Goal: Information Seeking & Learning: Learn about a topic

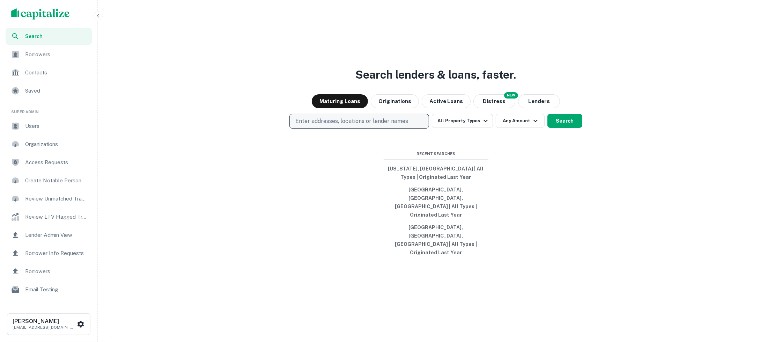
click at [397, 128] on button "Enter addresses, locations or lender names" at bounding box center [359, 121] width 140 height 15
type input "*******"
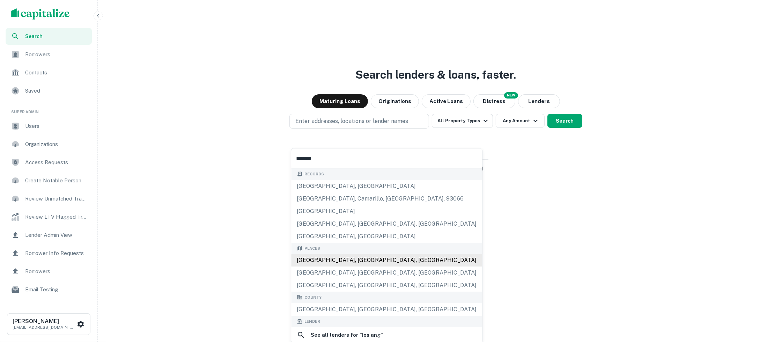
click at [366, 259] on div "[GEOGRAPHIC_DATA], [GEOGRAPHIC_DATA], [GEOGRAPHIC_DATA]" at bounding box center [386, 260] width 191 height 13
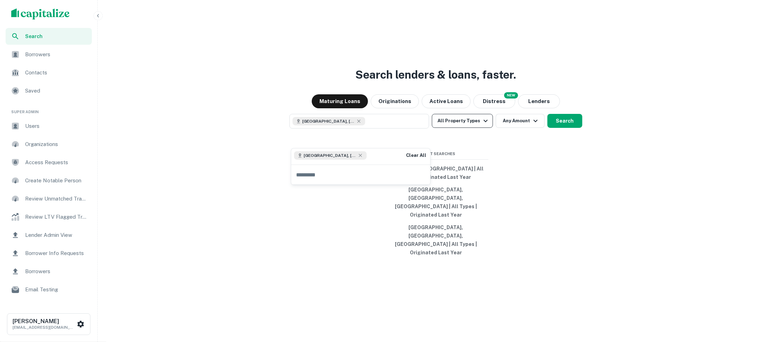
click at [483, 125] on icon "button" at bounding box center [485, 121] width 8 height 8
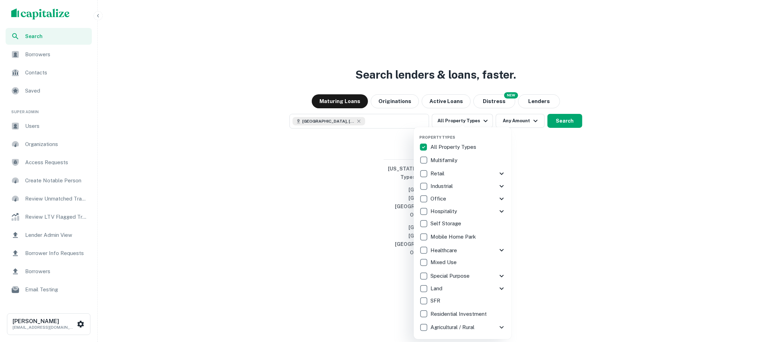
click at [572, 175] on div at bounding box center [387, 171] width 774 height 342
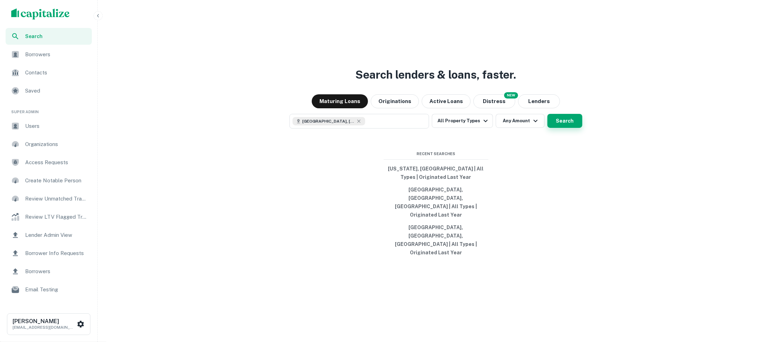
click at [560, 128] on button "Search" at bounding box center [564, 121] width 35 height 14
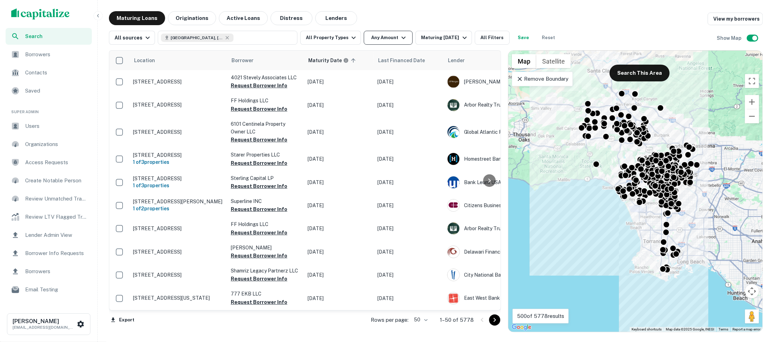
click at [365, 39] on button "Any Amount" at bounding box center [388, 38] width 49 height 14
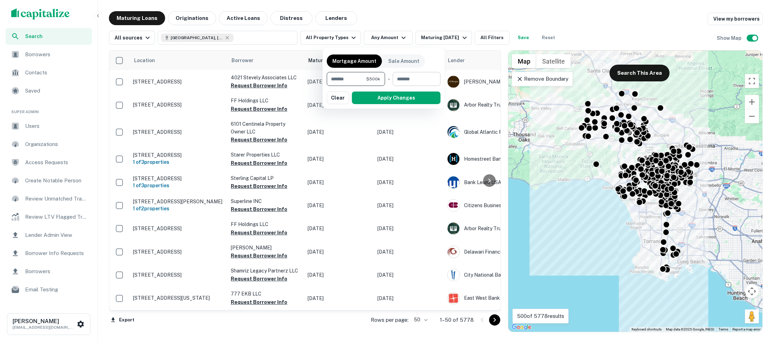
type input "******"
click at [406, 75] on input "number" at bounding box center [414, 79] width 43 height 14
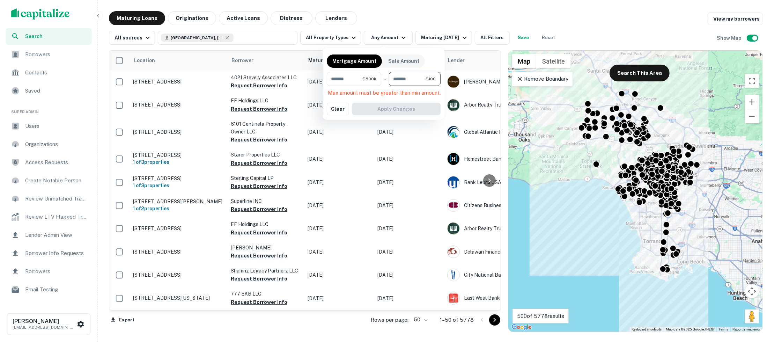
type input "*"
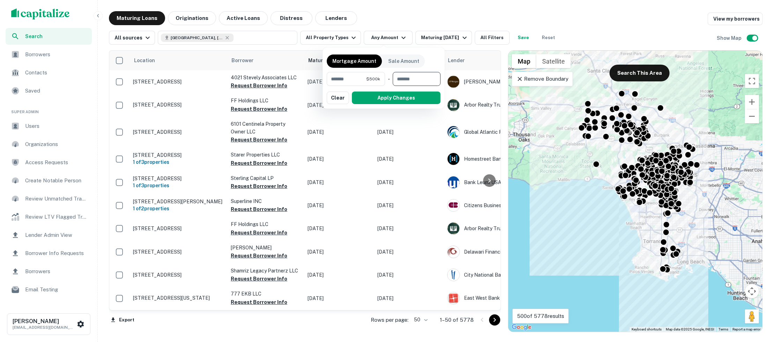
type input "*"
type input "********"
click at [425, 97] on button "Apply Changes" at bounding box center [396, 97] width 89 height 13
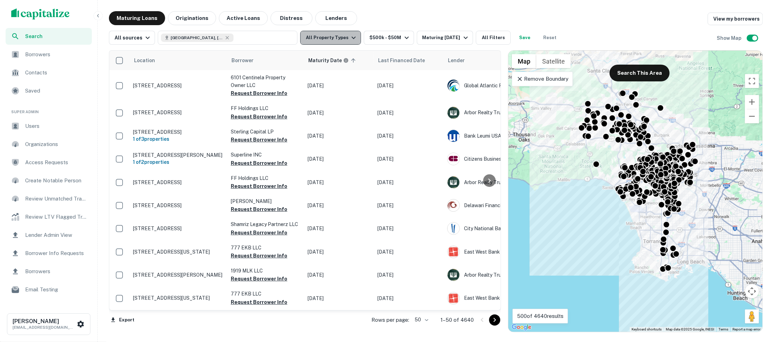
click at [351, 38] on icon "button" at bounding box center [353, 38] width 8 height 8
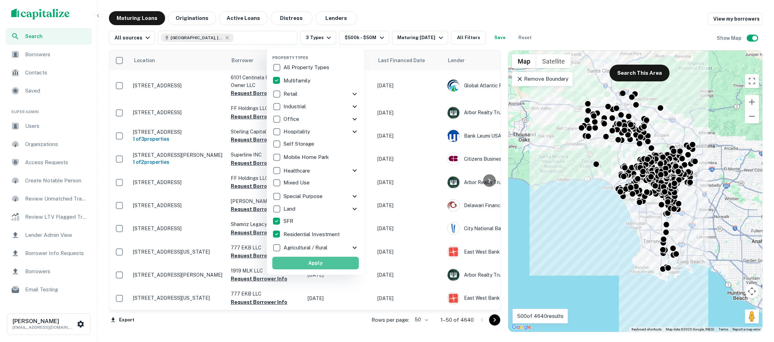
click at [296, 261] on button "Apply" at bounding box center [315, 263] width 87 height 13
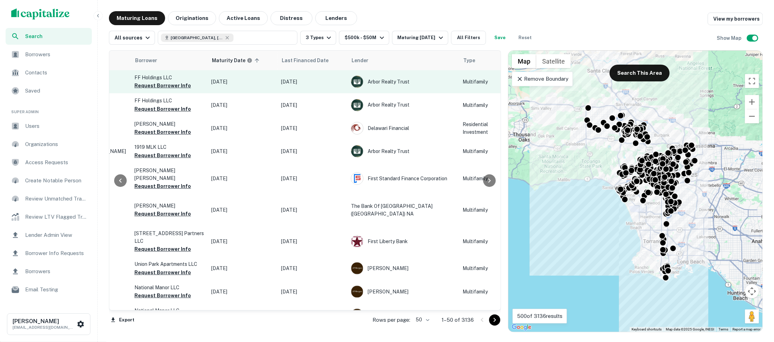
scroll to position [0, 96]
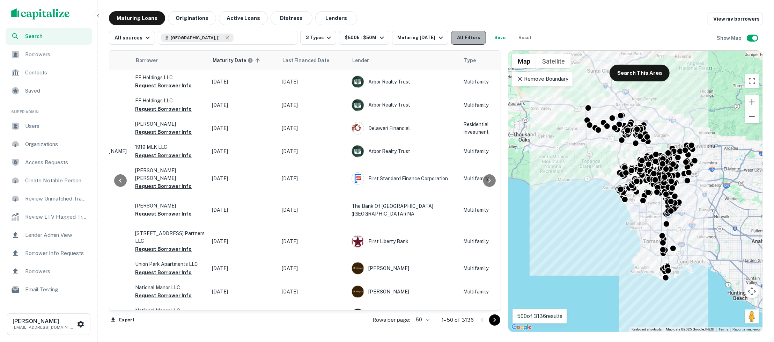
click at [465, 36] on button "All Filters" at bounding box center [468, 38] width 35 height 14
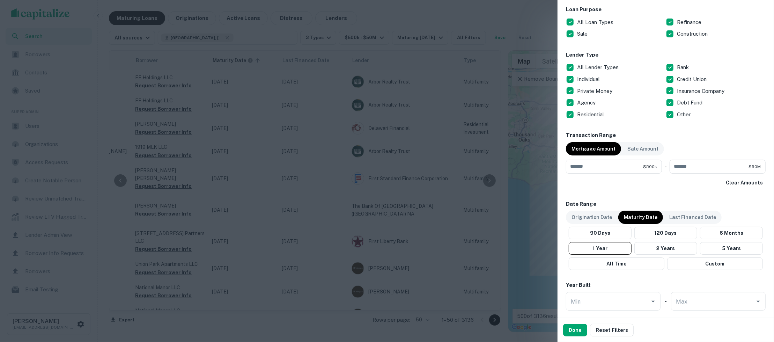
scroll to position [396, 0]
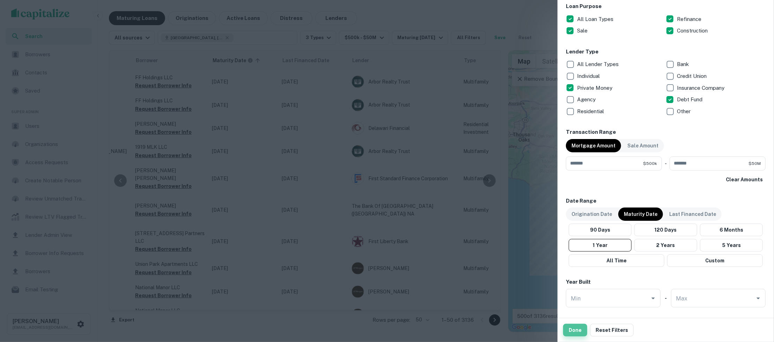
click at [575, 329] on button "Done" at bounding box center [575, 330] width 24 height 13
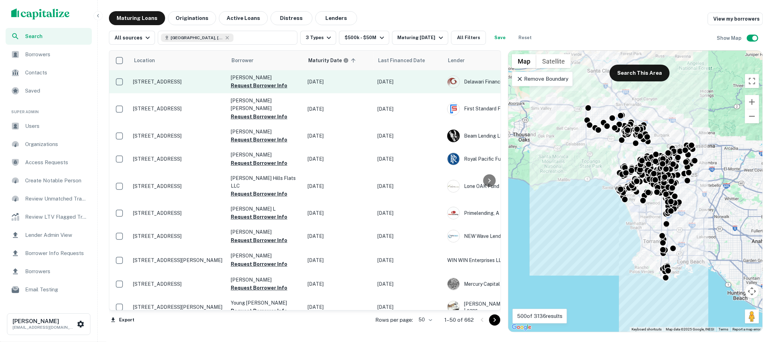
click at [204, 83] on p "[STREET_ADDRESS]" at bounding box center [178, 82] width 91 height 6
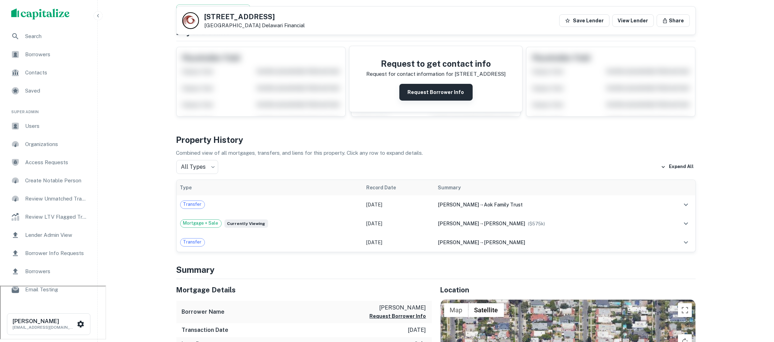
scroll to position [57, 0]
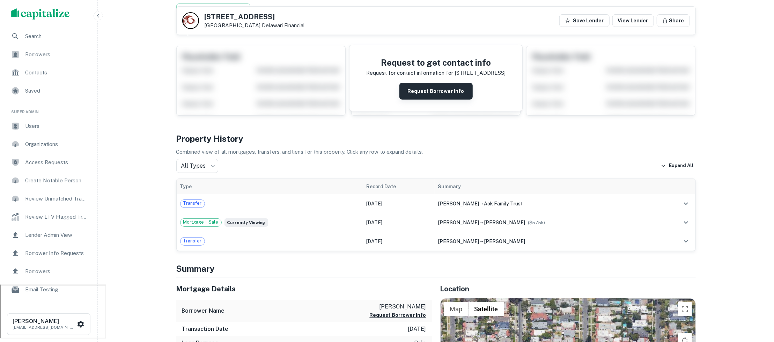
click at [420, 90] on button "Request Borrower Info" at bounding box center [435, 91] width 73 height 17
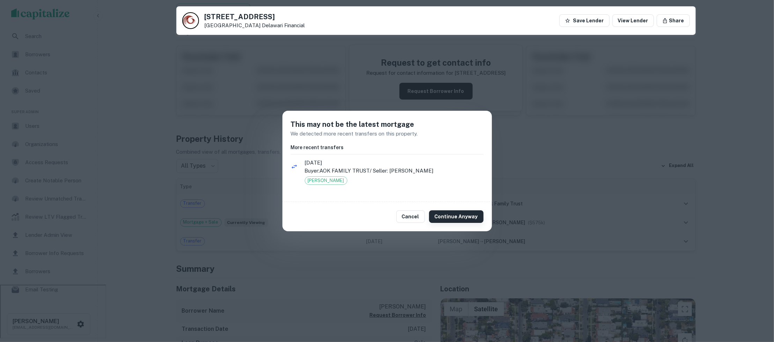
click at [445, 213] on button "Continue Anyway" at bounding box center [456, 216] width 54 height 13
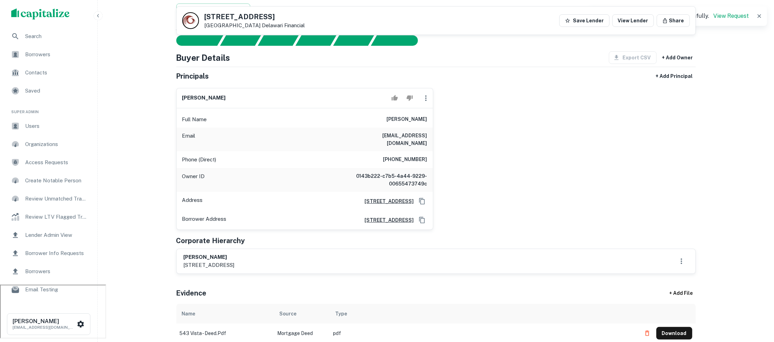
drag, startPoint x: 379, startPoint y: 119, endPoint x: 434, endPoint y: 120, distance: 55.2
click at [434, 120] on div "[PERSON_NAME] Full Name [PERSON_NAME] Email [EMAIL_ADDRESS][DOMAIN_NAME] Phone …" at bounding box center [433, 155] width 525 height 147
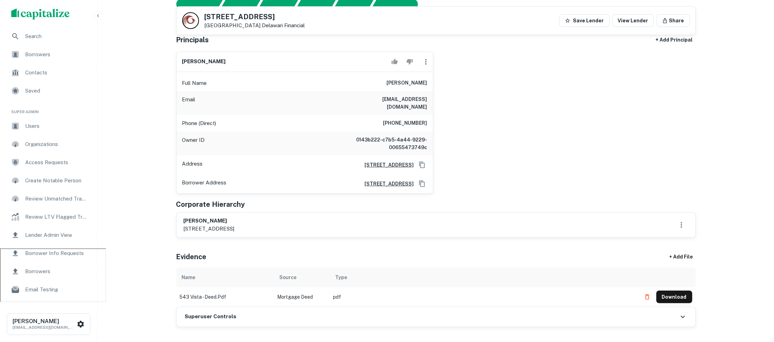
scroll to position [93, 0]
click at [515, 157] on div "[PERSON_NAME] Full Name [PERSON_NAME] Email [EMAIL_ADDRESS][DOMAIN_NAME] Phone …" at bounding box center [433, 120] width 525 height 147
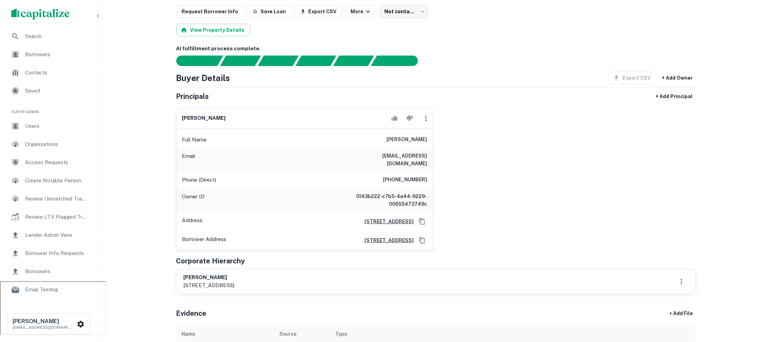
scroll to position [0, 0]
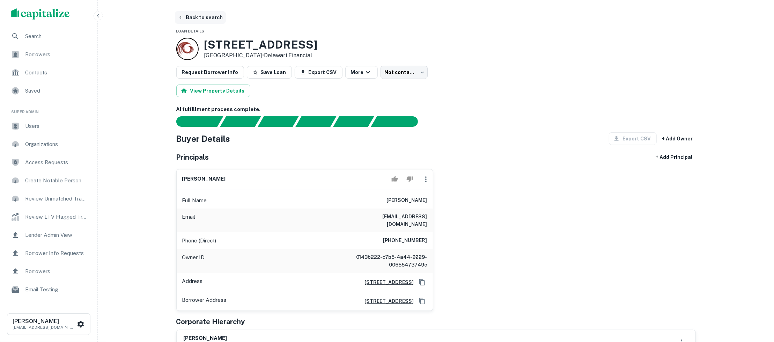
click at [209, 15] on button "Back to search" at bounding box center [200, 17] width 51 height 13
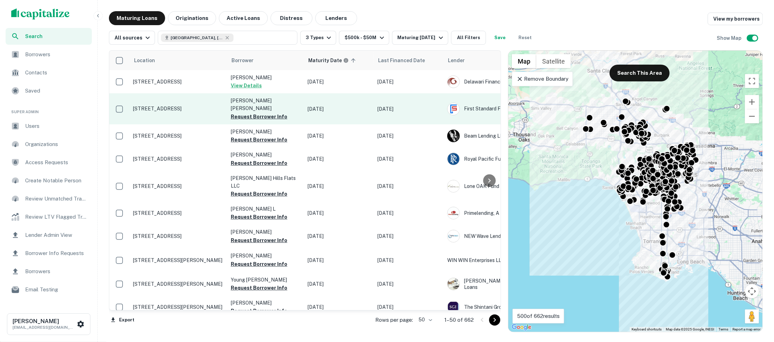
click at [199, 105] on p "[STREET_ADDRESS]" at bounding box center [178, 108] width 91 height 6
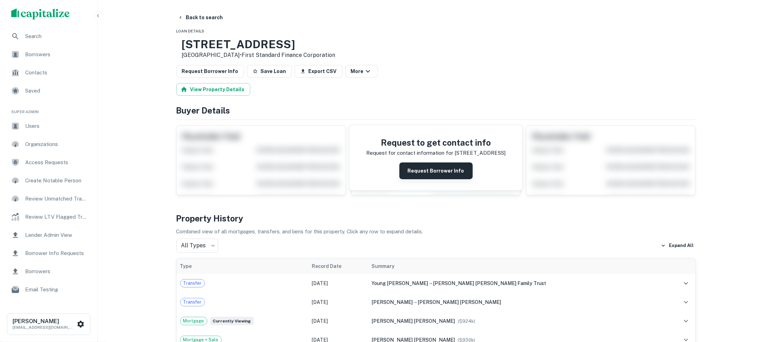
click at [430, 175] on button "Request Borrower Info" at bounding box center [435, 170] width 73 height 17
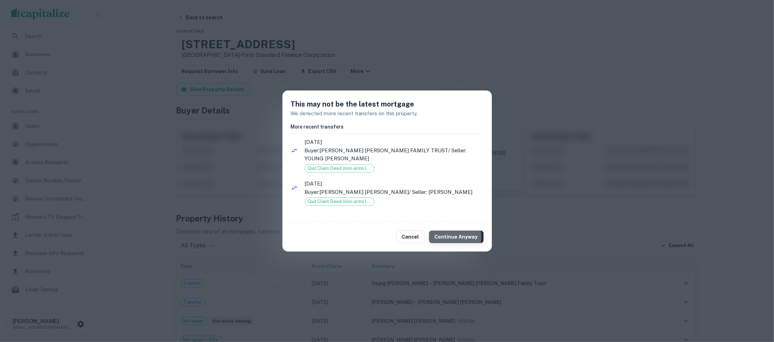
click at [444, 237] on button "Continue Anyway" at bounding box center [456, 236] width 54 height 13
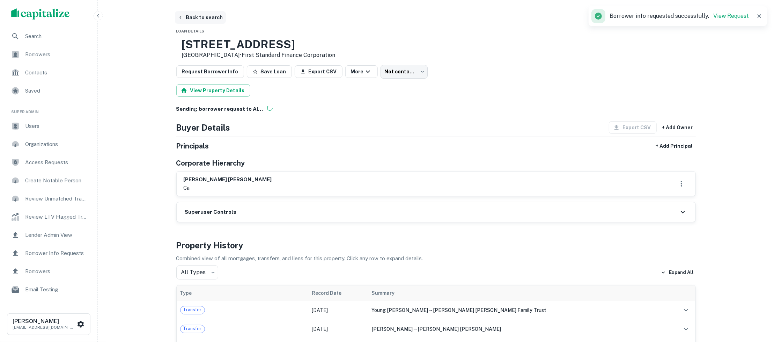
click at [214, 17] on button "Back to search" at bounding box center [200, 17] width 51 height 13
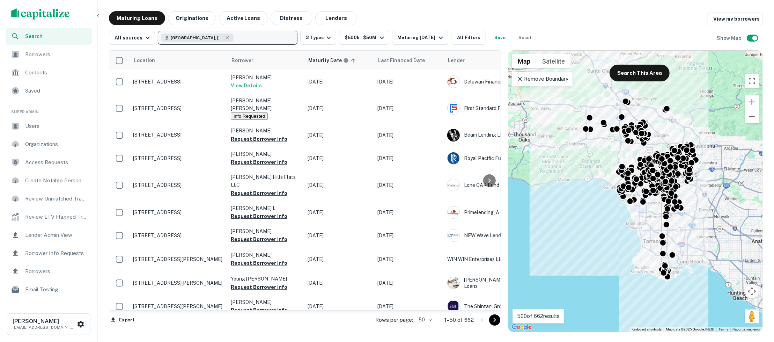
click at [238, 41] on button "[GEOGRAPHIC_DATA], [GEOGRAPHIC_DATA], [GEOGRAPHIC_DATA]" at bounding box center [228, 38] width 140 height 14
click at [220, 37] on div "[GEOGRAPHIC_DATA], [GEOGRAPHIC_DATA], [GEOGRAPHIC_DATA]" at bounding box center [197, 38] width 73 height 8
click at [224, 37] on icon "button" at bounding box center [227, 38] width 6 height 6
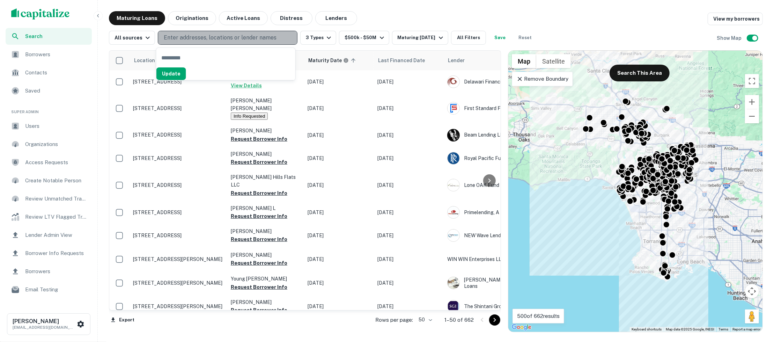
click at [217, 37] on p "Enter addresses, locations or lender names" at bounding box center [220, 38] width 113 height 8
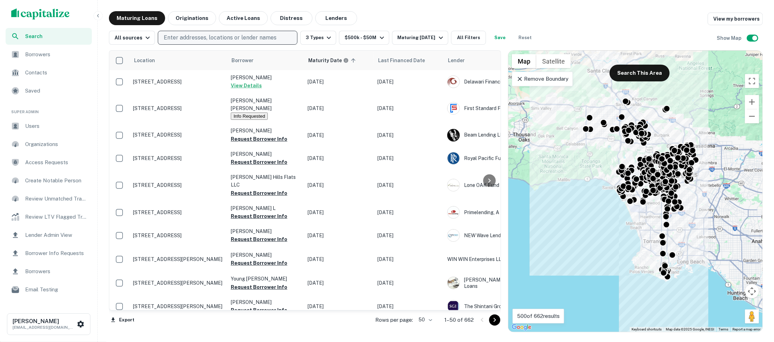
click at [217, 37] on p "Enter addresses, locations or lender names" at bounding box center [220, 38] width 113 height 8
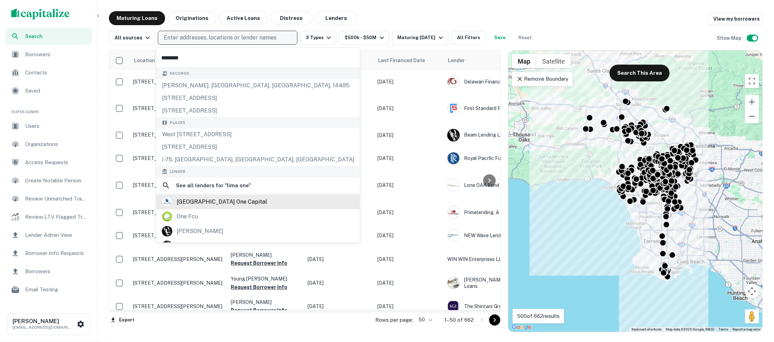
type input "********"
click at [238, 201] on div "[GEOGRAPHIC_DATA] one capital" at bounding box center [258, 202] width 192 height 10
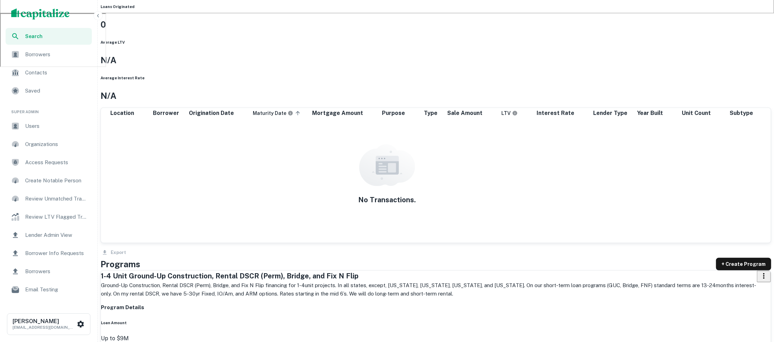
scroll to position [334, 0]
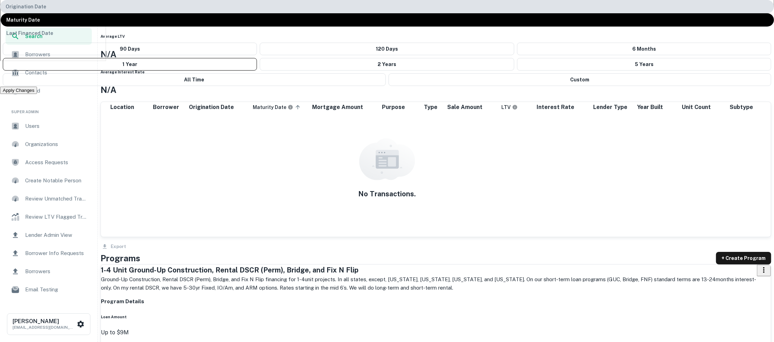
click at [421, 10] on p "Origination Date" at bounding box center [387, 7] width 763 height 8
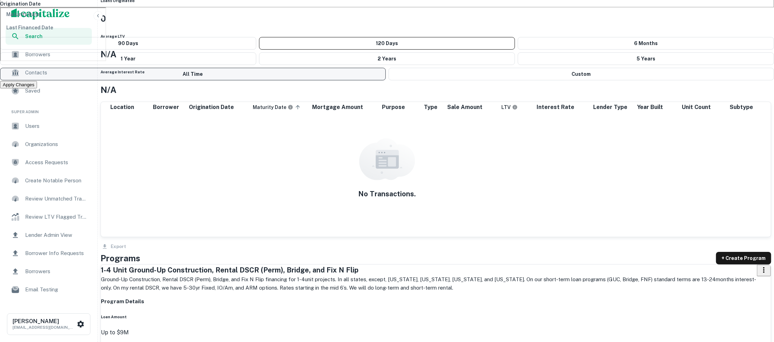
click at [386, 80] on button "All Time" at bounding box center [193, 74] width 386 height 13
click at [37, 88] on button "Apply Changes" at bounding box center [18, 84] width 37 height 7
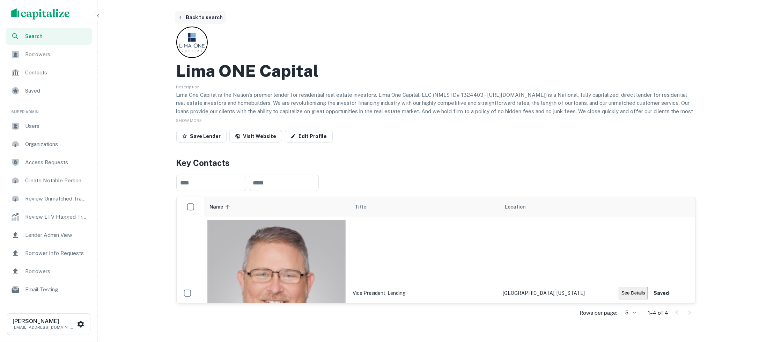
click at [209, 19] on button "Back to search" at bounding box center [200, 17] width 51 height 13
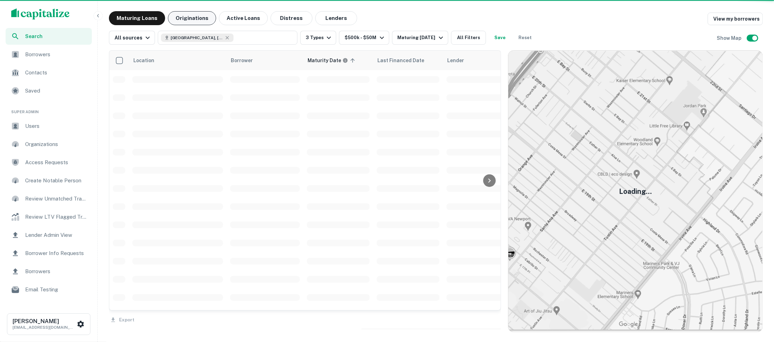
click at [180, 20] on button "Originations" at bounding box center [192, 18] width 48 height 14
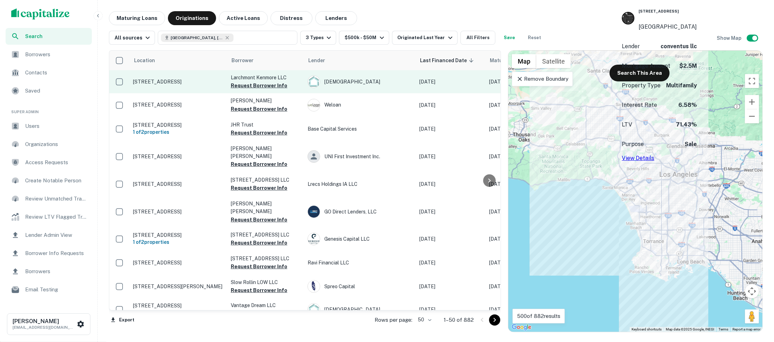
click at [189, 81] on p "[STREET_ADDRESS]" at bounding box center [178, 82] width 91 height 6
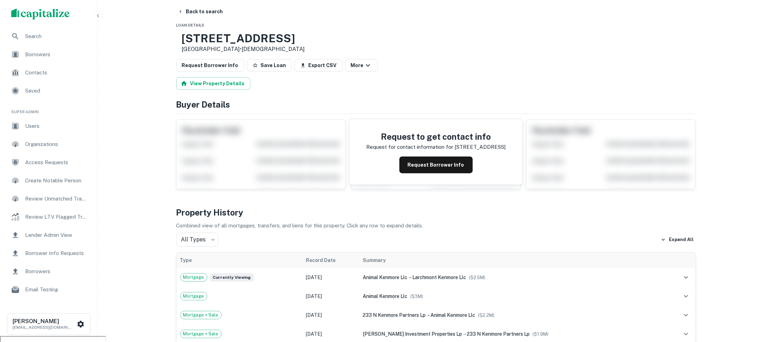
scroll to position [3, 0]
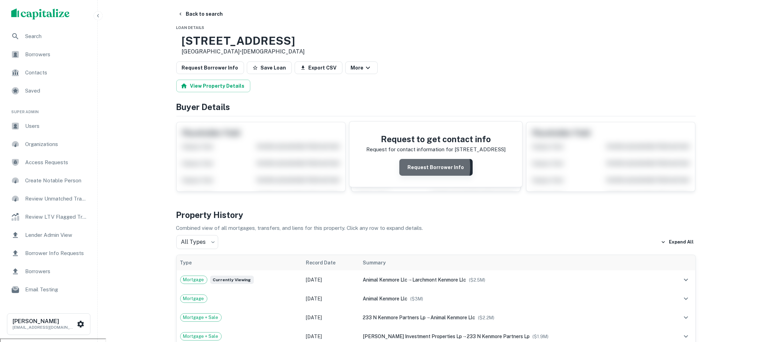
click at [415, 167] on button "Request Borrower Info" at bounding box center [435, 167] width 73 height 17
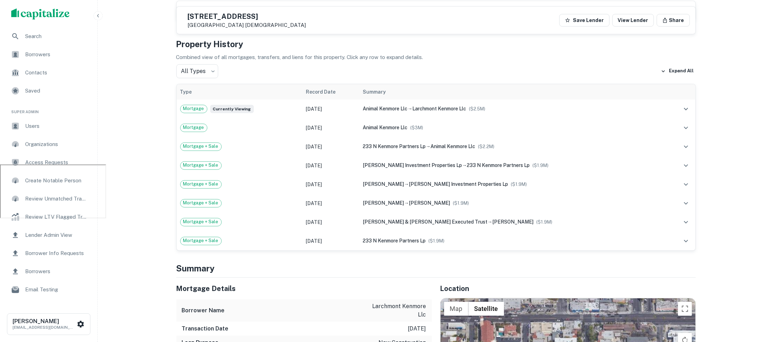
scroll to position [0, 0]
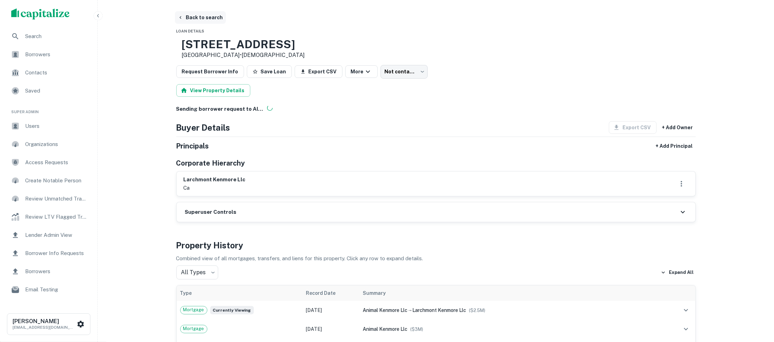
click at [210, 15] on button "Back to search" at bounding box center [200, 17] width 51 height 13
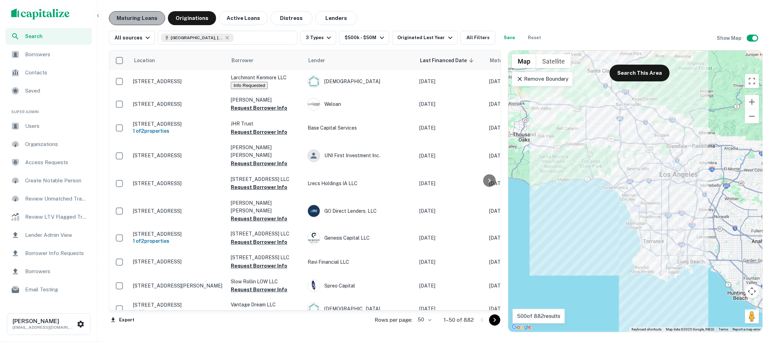
click at [143, 17] on button "Maturing Loans" at bounding box center [137, 18] width 56 height 14
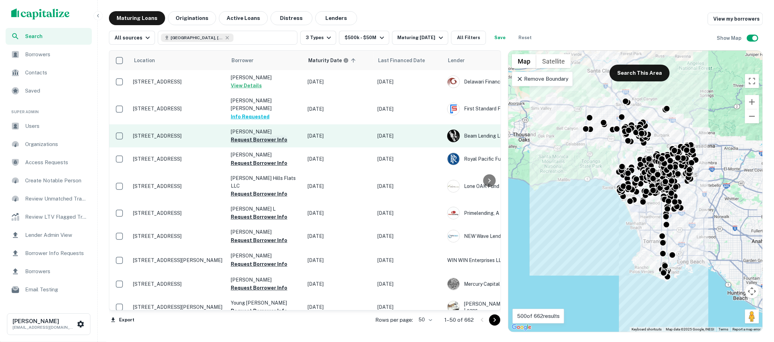
click at [261, 135] on button "Request Borrower Info" at bounding box center [259, 139] width 57 height 8
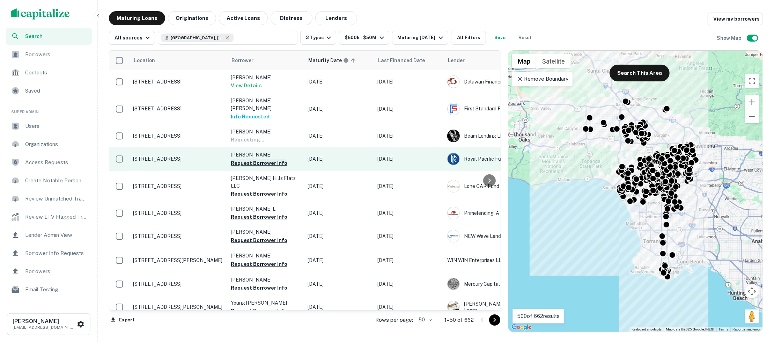
click at [256, 159] on button "Request Borrower Info" at bounding box center [259, 163] width 57 height 8
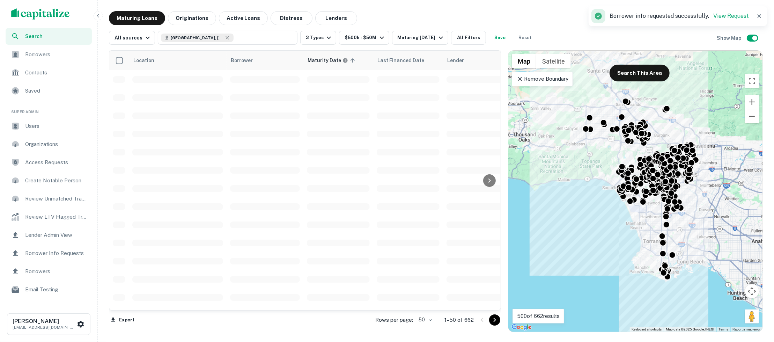
click at [255, 179] on td at bounding box center [265, 188] width 77 height 18
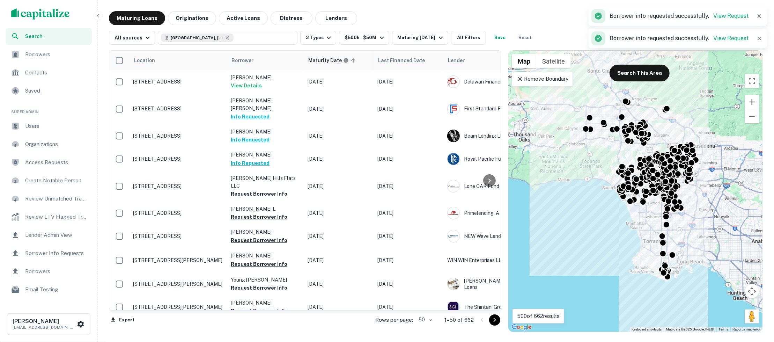
click at [255, 190] on button "Request Borrower Info" at bounding box center [259, 194] width 57 height 8
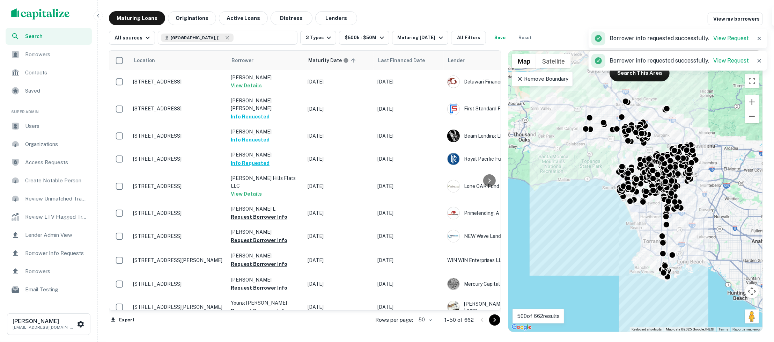
click at [253, 213] on button "Request Borrower Info" at bounding box center [259, 217] width 57 height 8
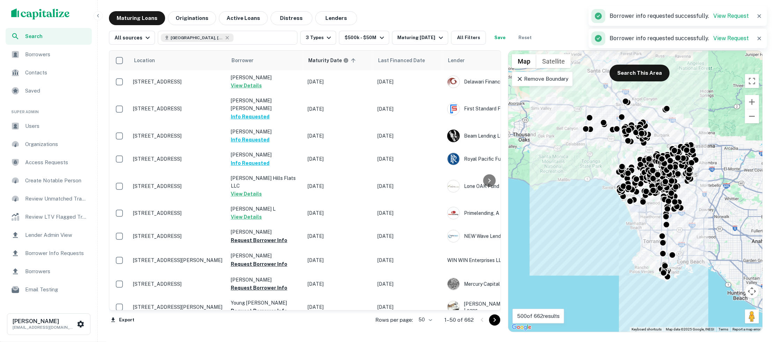
click at [53, 56] on span "Borrowers" at bounding box center [56, 54] width 62 height 8
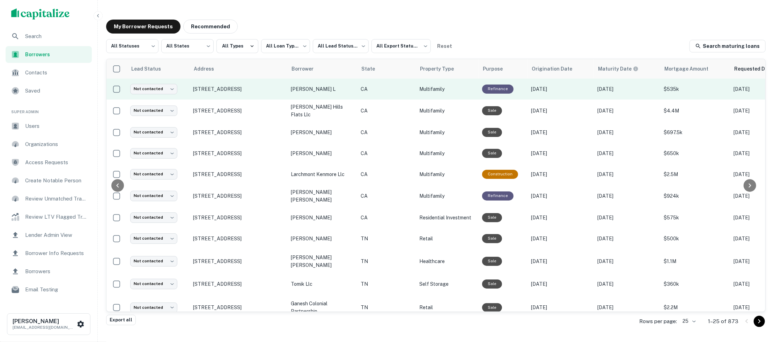
scroll to position [0, 162]
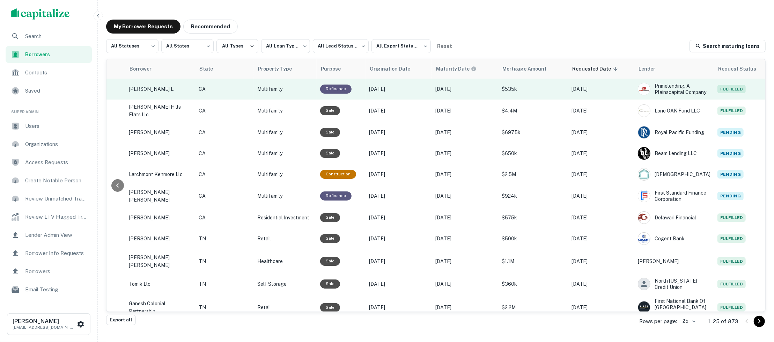
click at [527, 93] on p "$535k" at bounding box center [533, 89] width 63 height 8
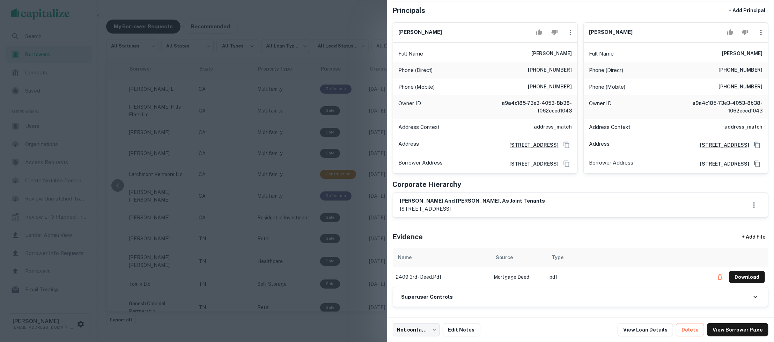
scroll to position [51, 0]
click at [305, 177] on div at bounding box center [387, 171] width 774 height 342
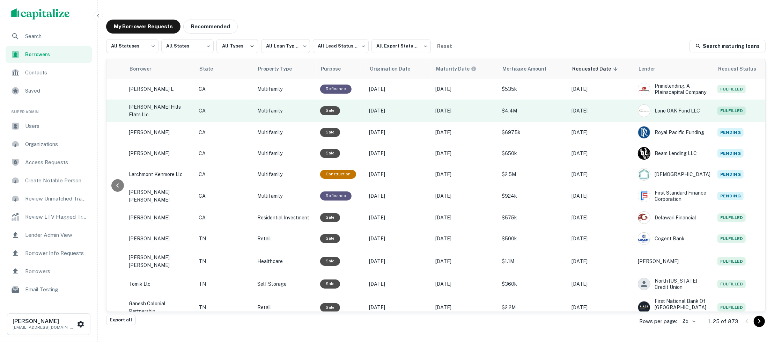
click at [600, 115] on p "[DATE]" at bounding box center [601, 111] width 59 height 8
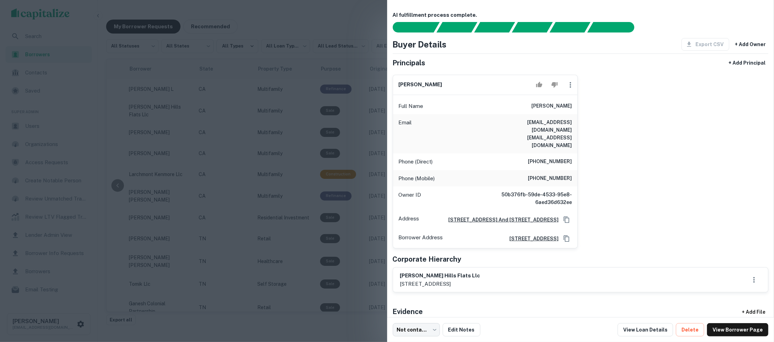
click at [350, 175] on div at bounding box center [387, 171] width 774 height 342
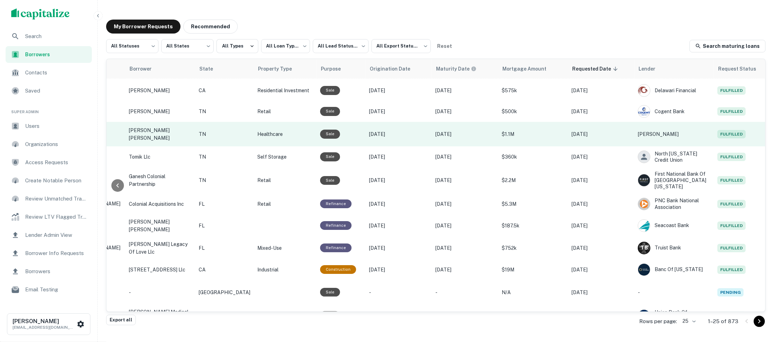
scroll to position [124, 162]
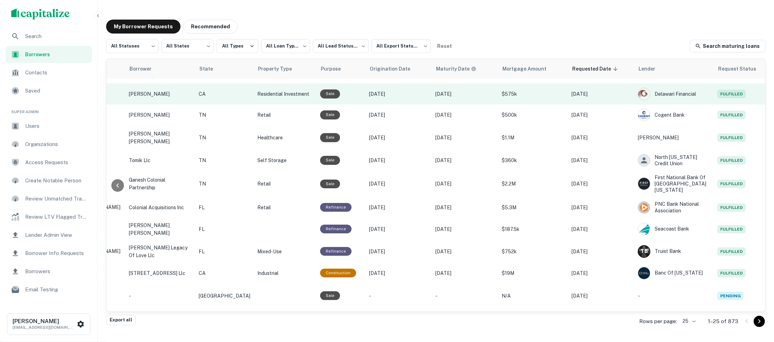
click at [583, 100] on td "[DATE]" at bounding box center [601, 93] width 66 height 21
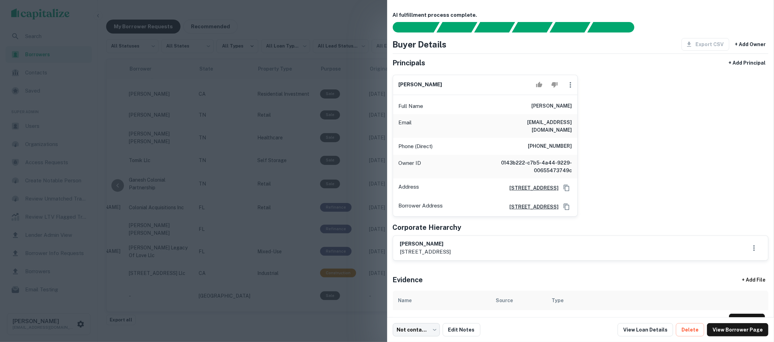
click at [330, 176] on div at bounding box center [387, 171] width 774 height 342
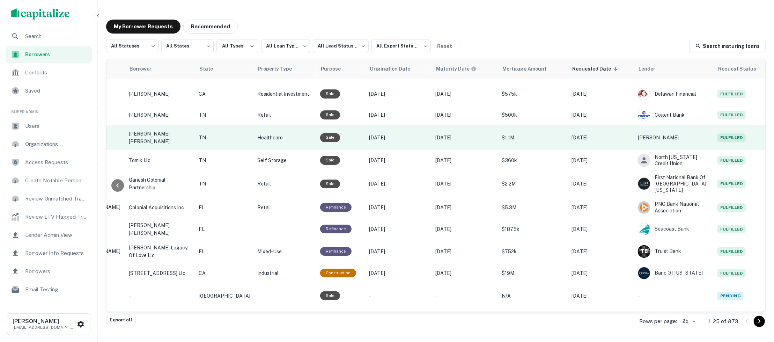
scroll to position [137, 162]
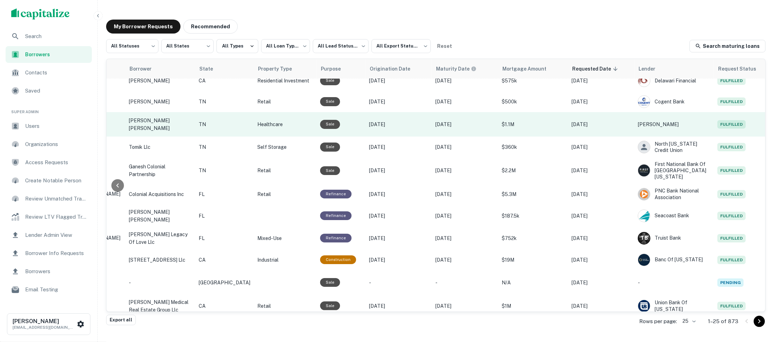
click at [592, 124] on p "Oct 02, 2025" at bounding box center [601, 124] width 59 height 8
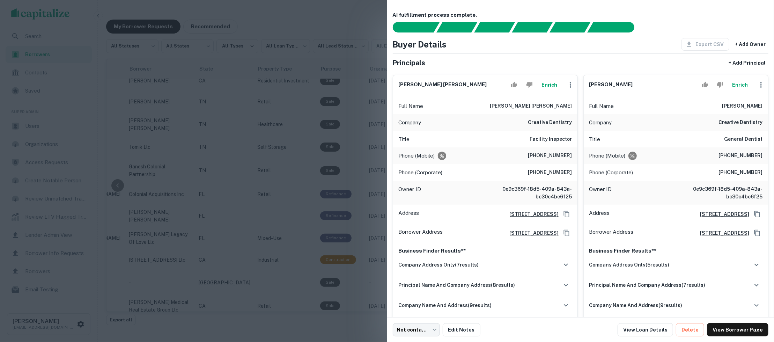
scroll to position [41, 0]
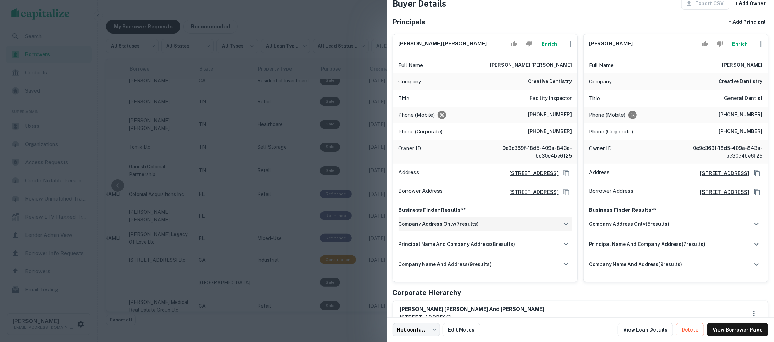
click at [512, 225] on div "company address only ( 7 results)" at bounding box center [485, 223] width 173 height 15
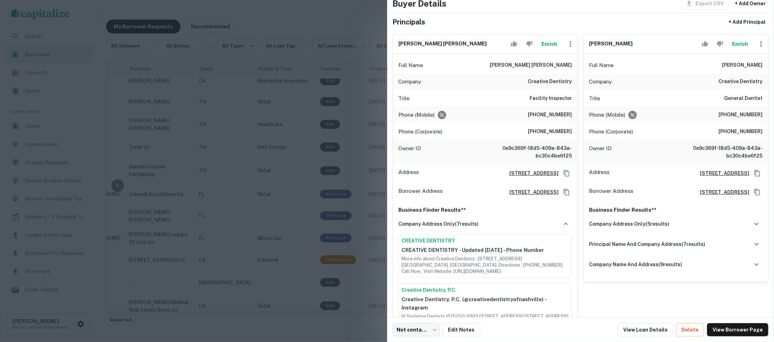
scroll to position [61, 0]
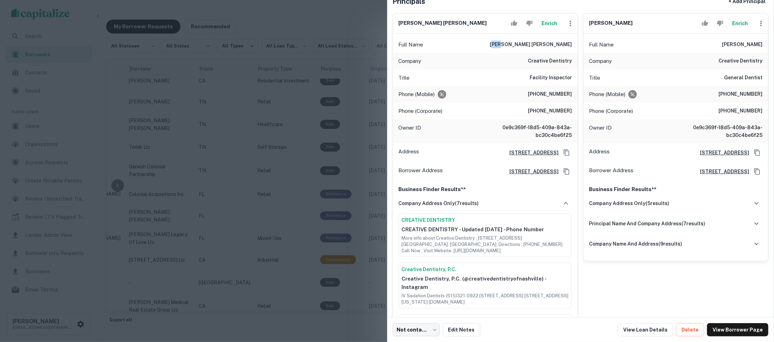
drag, startPoint x: 516, startPoint y: 44, endPoint x: 526, endPoint y: 45, distance: 9.8
click at [526, 45] on h6 "nicholas foster ferguson" at bounding box center [531, 44] width 82 height 8
click at [529, 58] on div "Company creative dentistry" at bounding box center [485, 61] width 184 height 17
drag, startPoint x: 529, startPoint y: 58, endPoint x: 556, endPoint y: 59, distance: 27.2
click at [556, 59] on div "Company creative dentistry" at bounding box center [485, 61] width 184 height 17
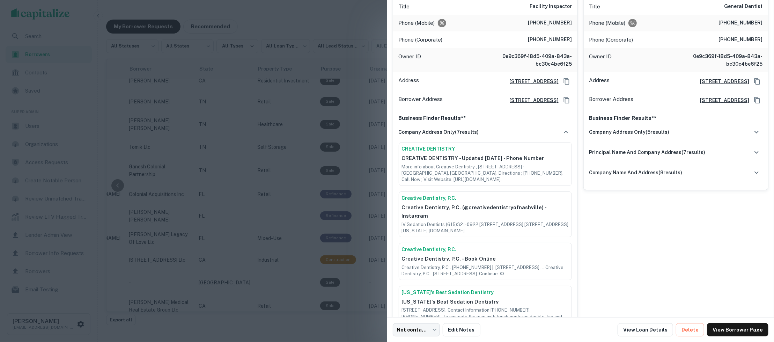
scroll to position [152, 0]
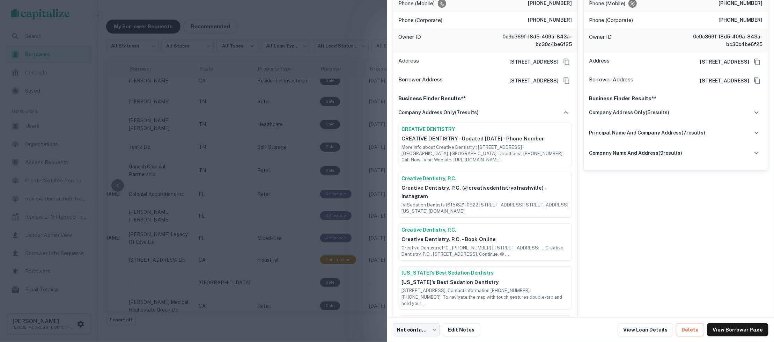
click at [354, 190] on div at bounding box center [387, 171] width 774 height 342
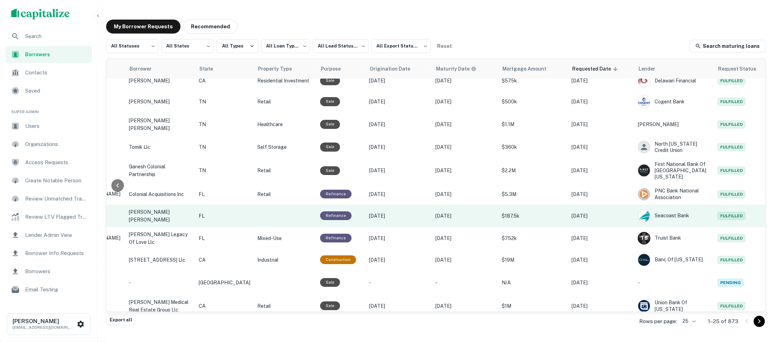
click at [589, 217] on p "Oct 02, 2025" at bounding box center [601, 216] width 59 height 8
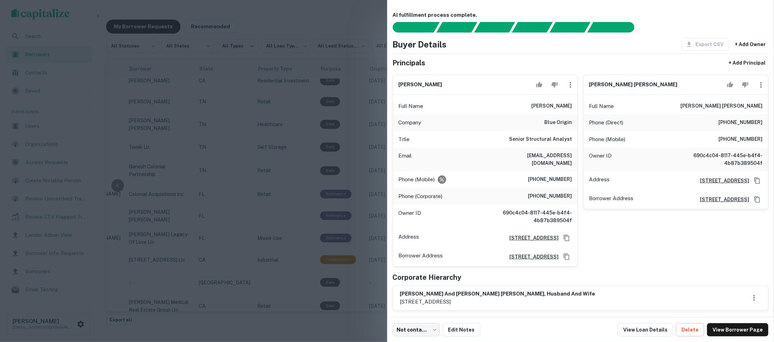
scroll to position [15, 0]
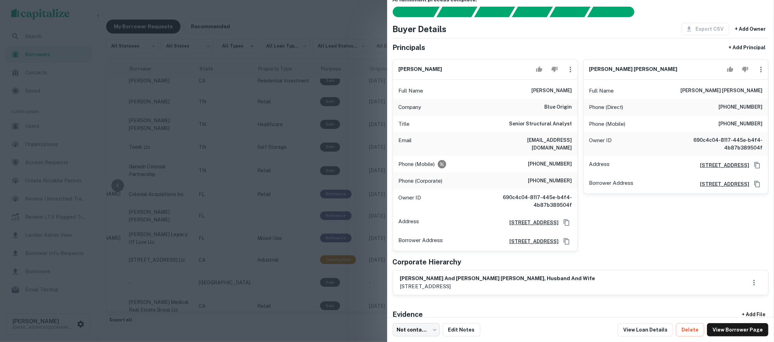
click at [362, 192] on div at bounding box center [387, 171] width 774 height 342
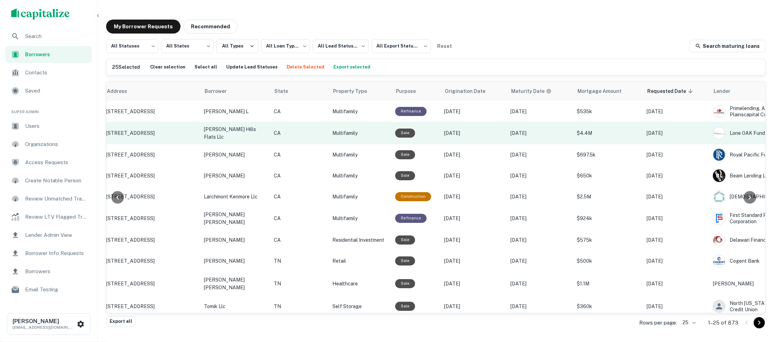
scroll to position [0, 106]
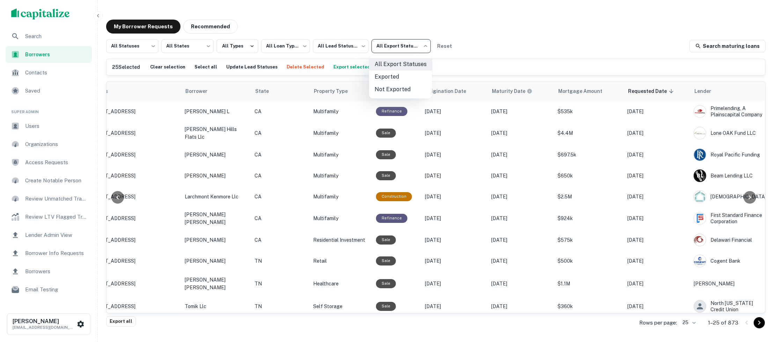
click at [419, 46] on body "**********" at bounding box center [387, 171] width 774 height 342
click at [401, 39] on div at bounding box center [387, 171] width 774 height 342
click at [153, 46] on body "**********" at bounding box center [387, 171] width 774 height 342
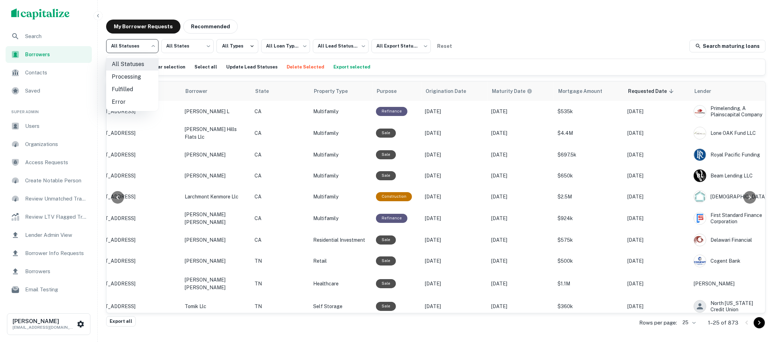
click at [429, 21] on div at bounding box center [387, 171] width 774 height 342
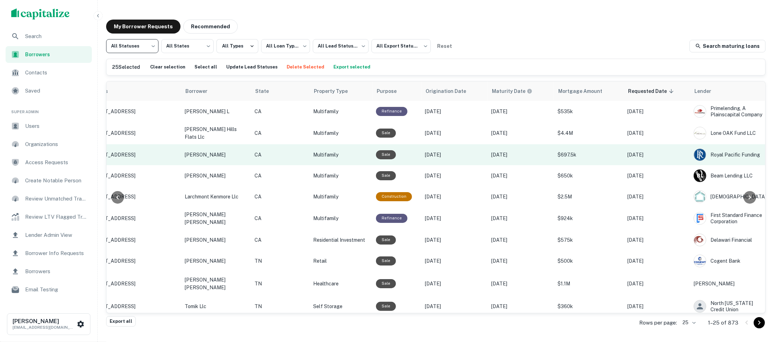
scroll to position [0, 0]
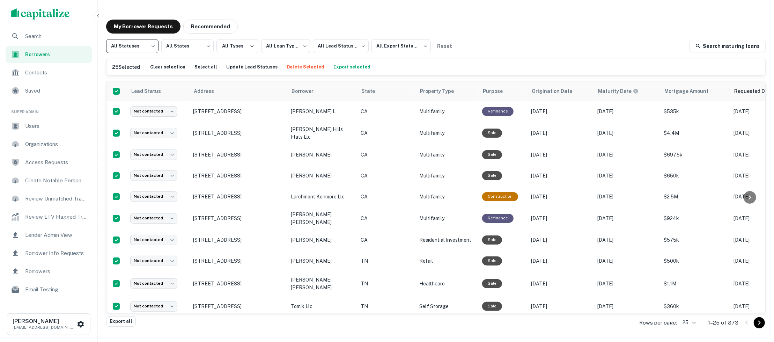
click at [63, 38] on span "Search" at bounding box center [56, 36] width 62 height 8
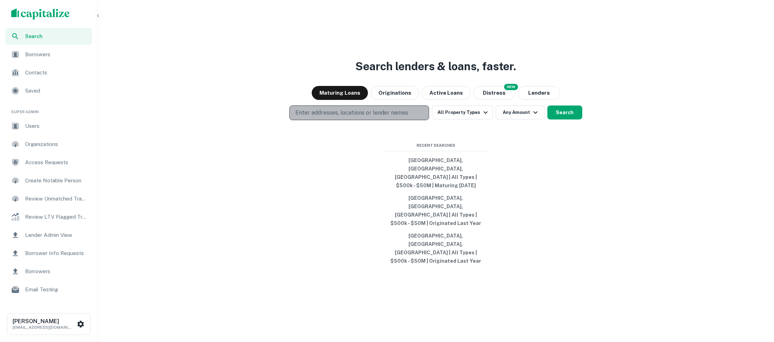
click at [385, 117] on p "Enter addresses, locations or lender names" at bounding box center [351, 113] width 113 height 8
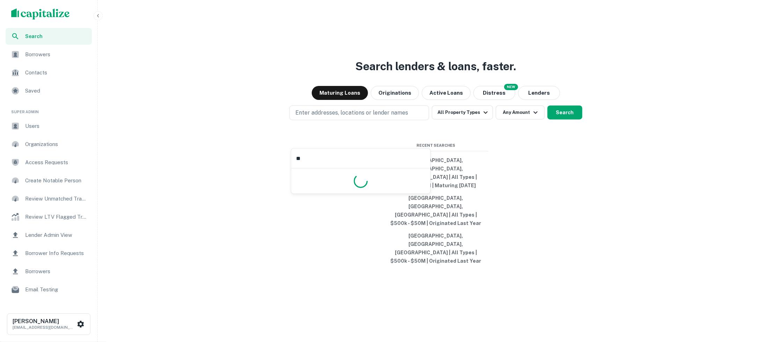
type input "*"
type input "****"
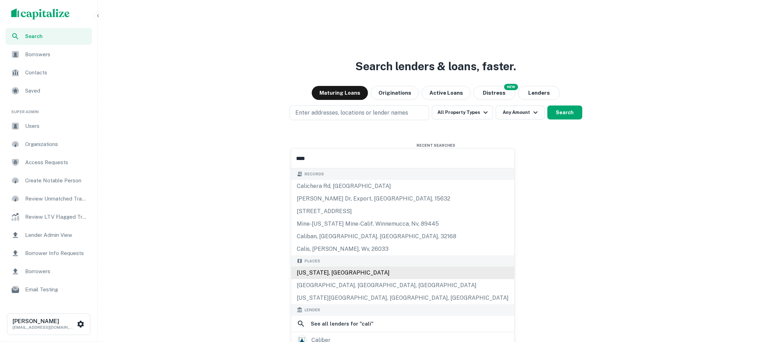
click at [326, 272] on div "California, USA" at bounding box center [402, 272] width 223 height 13
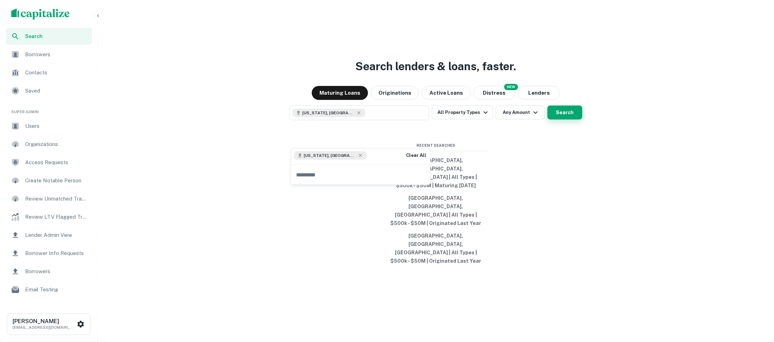
click at [570, 119] on button "Search" at bounding box center [564, 112] width 35 height 14
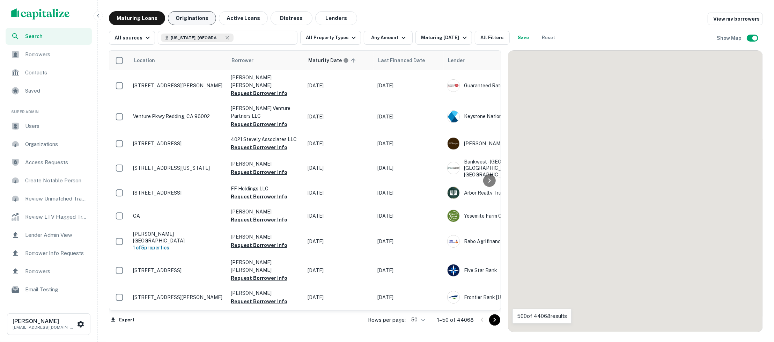
click at [199, 20] on button "Originations" at bounding box center [192, 18] width 48 height 14
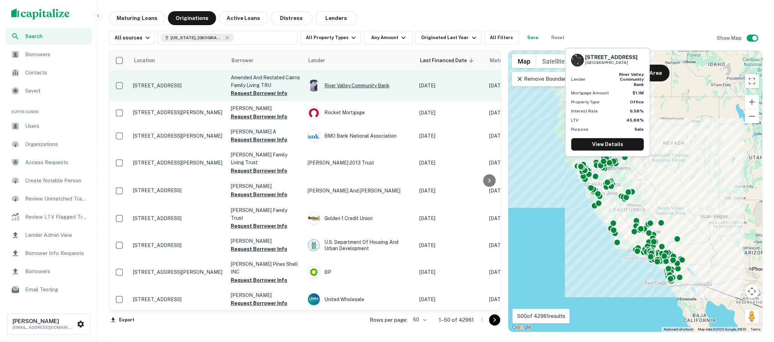
click at [366, 84] on div "River Valley Community Bank" at bounding box center [360, 85] width 105 height 13
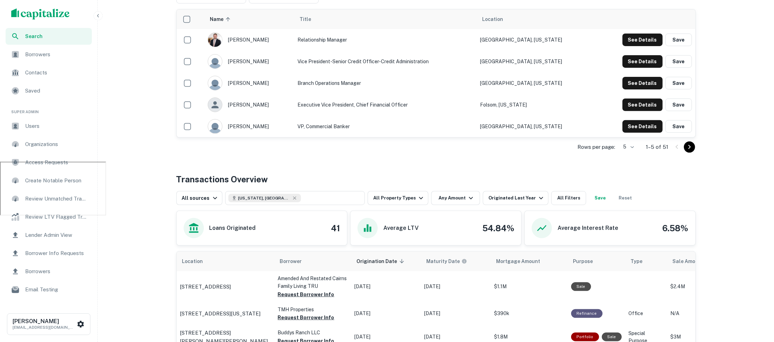
scroll to position [199, 0]
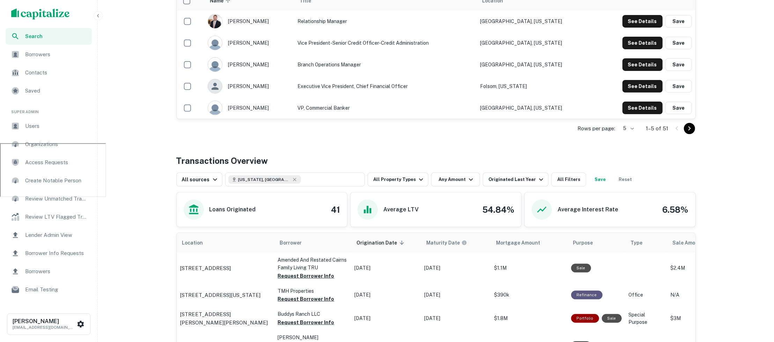
click at [627, 175] on li "50" at bounding box center [628, 179] width 18 height 13
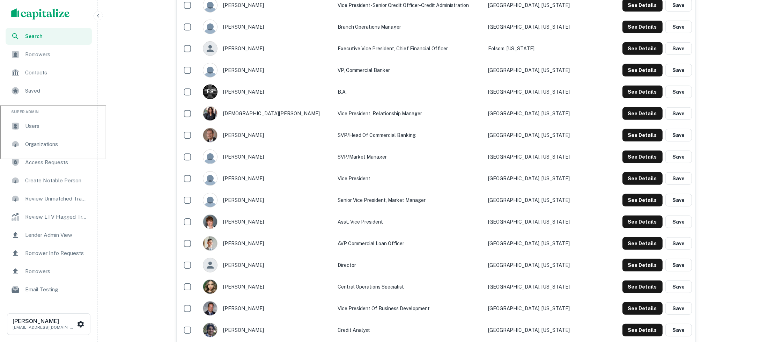
scroll to position [283, 0]
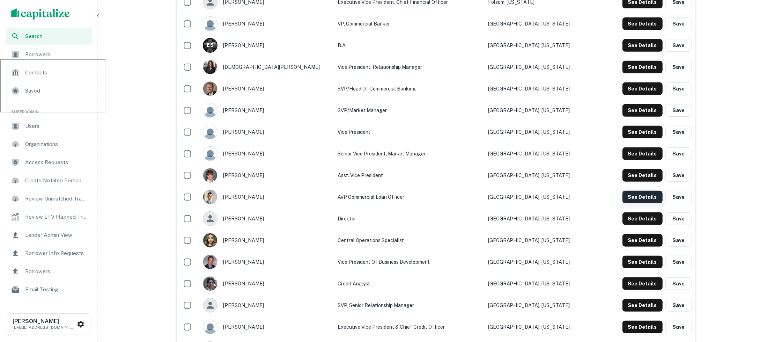
click at [638, 194] on button "See Details" at bounding box center [642, 197] width 40 height 13
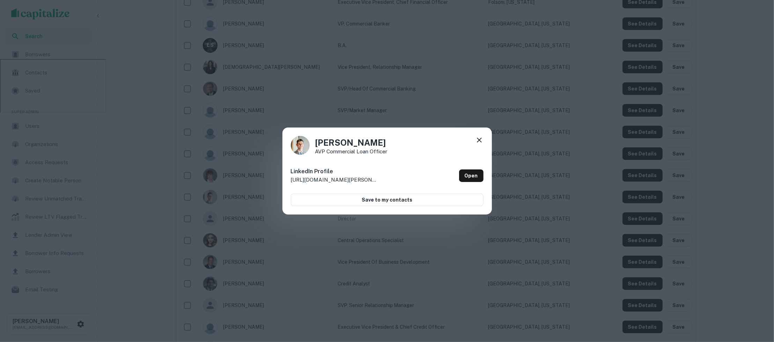
click at [340, 179] on p "http://www.linkedin.com/in/daniel-gallagher-559827ab" at bounding box center [334, 180] width 87 height 8
click at [479, 144] on icon at bounding box center [479, 140] width 8 height 8
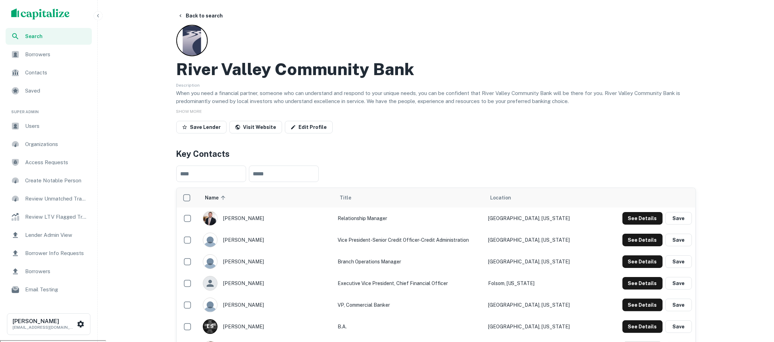
scroll to position [0, 0]
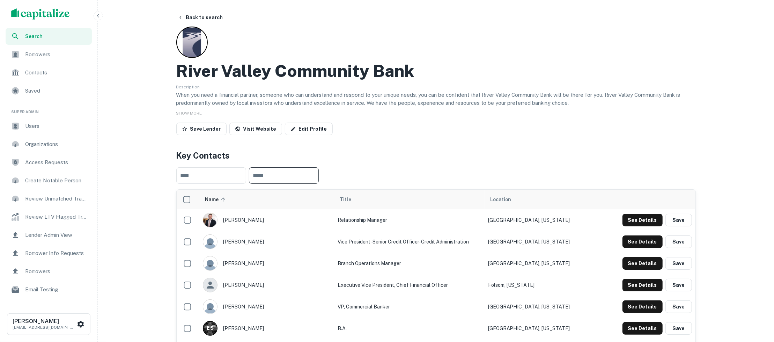
click at [266, 170] on input "text" at bounding box center [284, 175] width 70 height 16
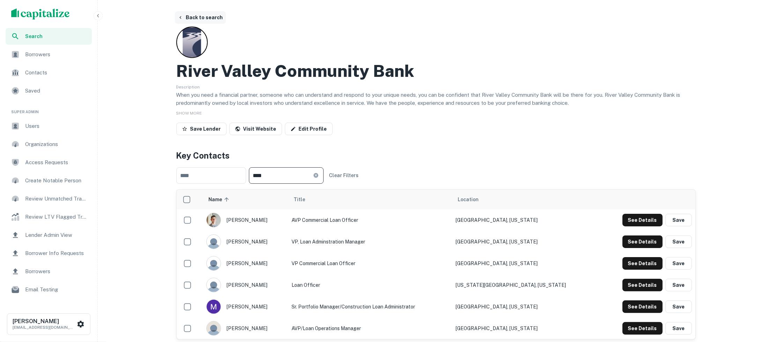
type input "****"
click at [194, 14] on button "Back to search" at bounding box center [200, 17] width 51 height 13
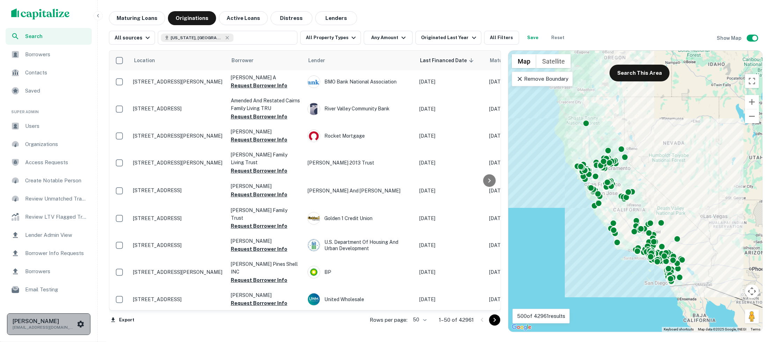
click at [80, 321] on icon "scrollable content" at bounding box center [80, 324] width 8 height 8
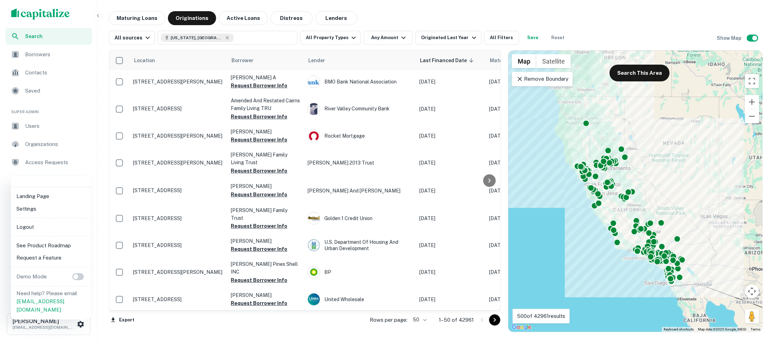
click at [223, 332] on div at bounding box center [387, 171] width 774 height 342
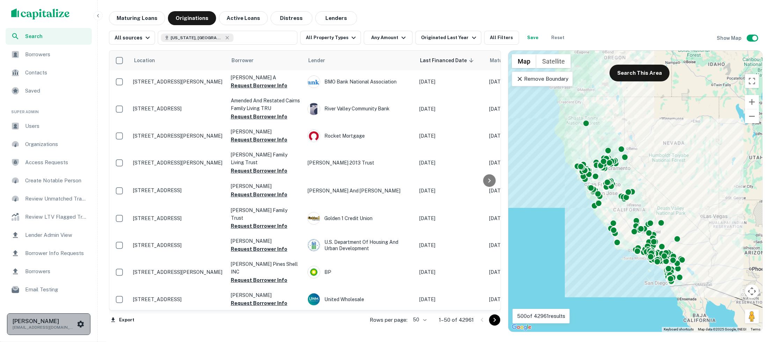
click at [84, 330] on div "Luke Tremblay ltremblay1995@gmail.com" at bounding box center [49, 324] width 72 height 13
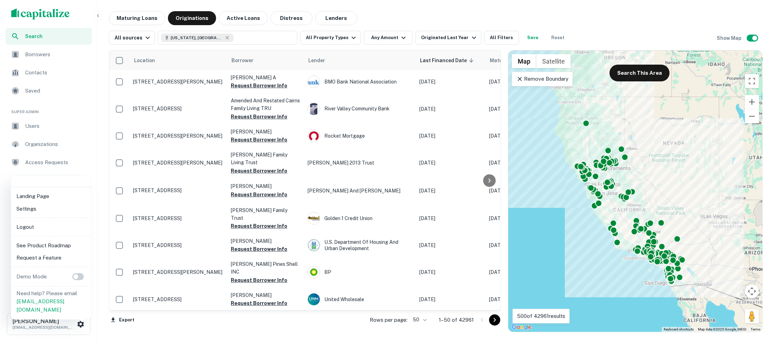
click at [62, 227] on li "Logout" at bounding box center [51, 227] width 75 height 13
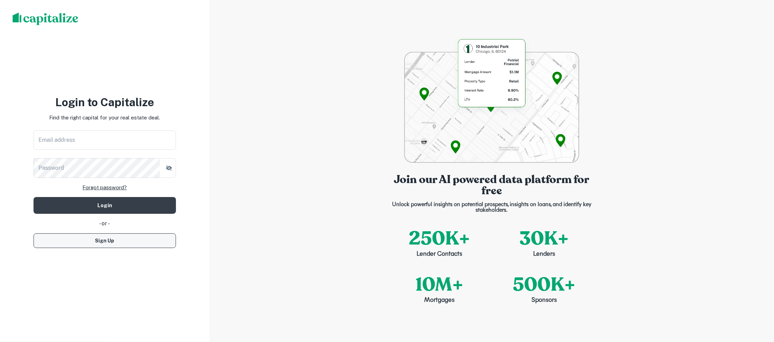
click at [146, 243] on button "Sign Up" at bounding box center [105, 240] width 142 height 15
select select "**"
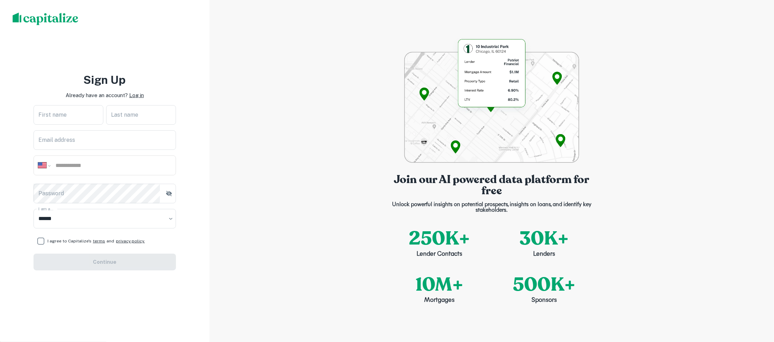
click at [138, 97] on p "Log in" at bounding box center [136, 95] width 15 height 8
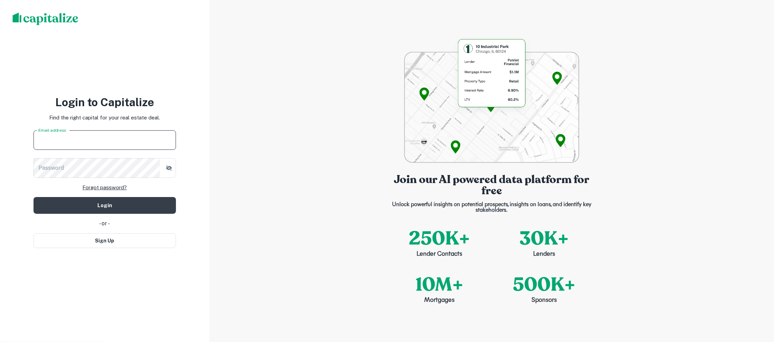
click at [113, 135] on input "Email address" at bounding box center [105, 140] width 142 height 20
type input "**********"
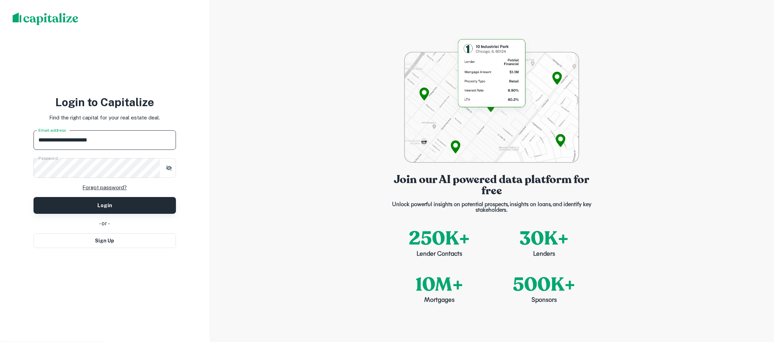
click at [118, 209] on button "Login" at bounding box center [105, 205] width 142 height 17
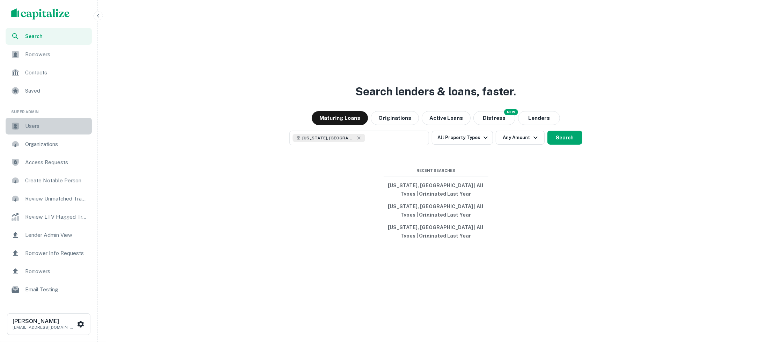
click at [56, 128] on span "Users" at bounding box center [56, 126] width 62 height 8
click at [21, 124] on div "Users" at bounding box center [49, 126] width 86 height 17
